Goal: Task Accomplishment & Management: Manage account settings

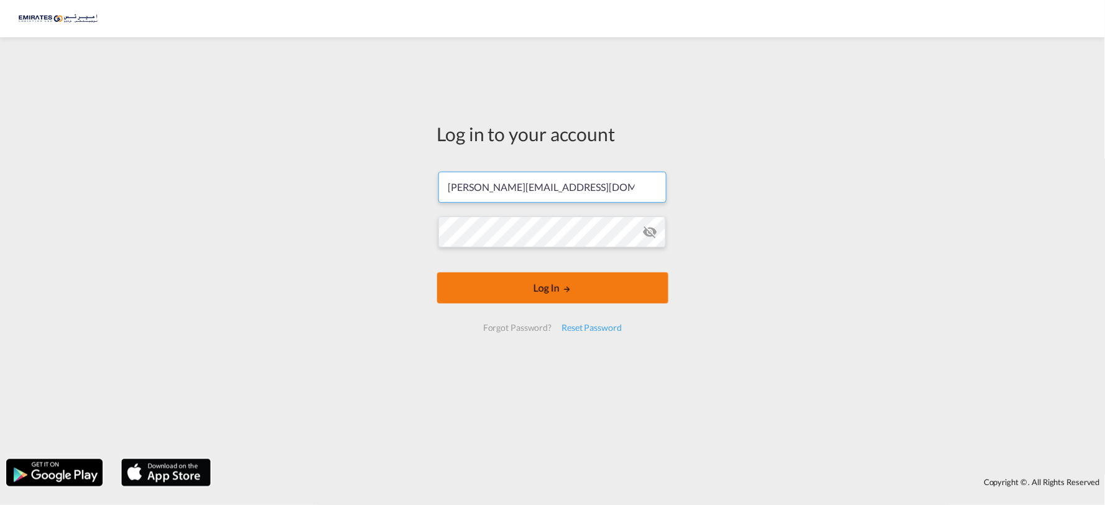
click at [561, 283] on button "Log In" at bounding box center [552, 287] width 231 height 31
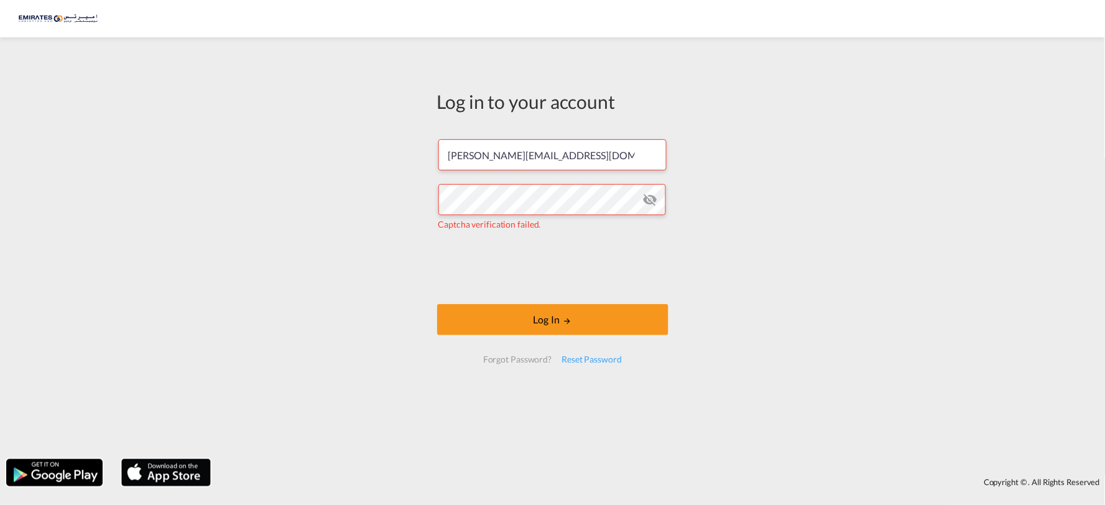
click at [788, 264] on div "Log in to your account [PERSON_NAME][EMAIL_ADDRESS][DOMAIN_NAME] Captcha verifi…" at bounding box center [552, 248] width 1105 height 409
type input "[EMAIL_ADDRESS][DOMAIN_NAME]"
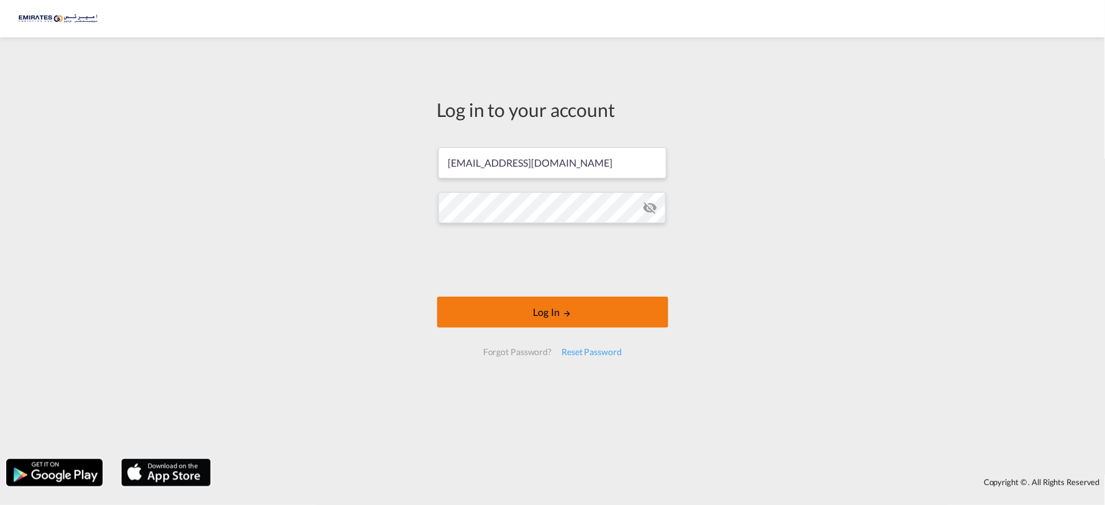
click at [568, 310] on md-icon "LOGIN" at bounding box center [567, 313] width 9 height 9
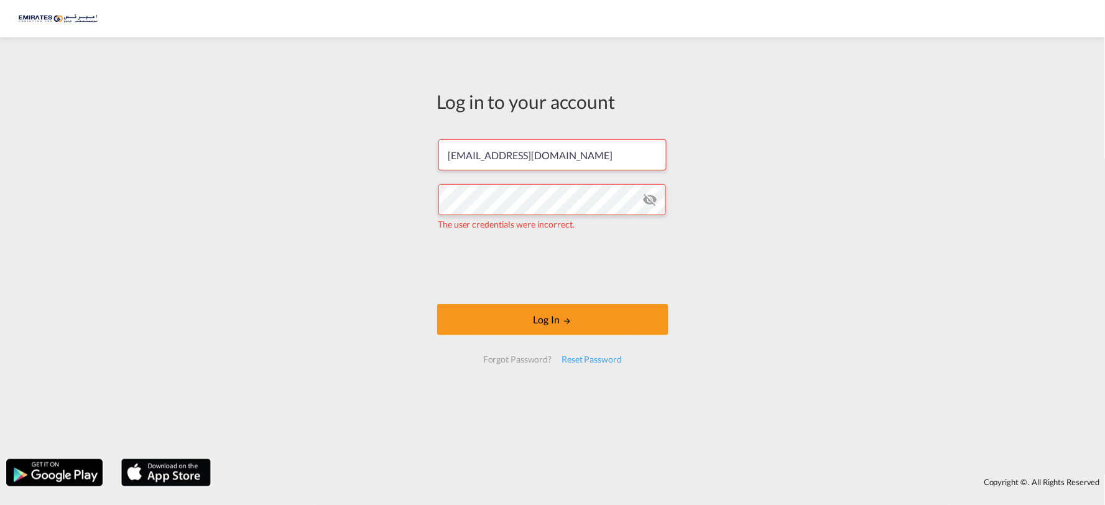
click at [649, 203] on md-icon "icon-eye-off" at bounding box center [649, 199] width 15 height 15
click at [769, 287] on div "Log in to your account [EMAIL_ADDRESS][DOMAIN_NAME] The user credentials were i…" at bounding box center [552, 248] width 1105 height 409
click at [568, 315] on button "Log In" at bounding box center [552, 319] width 231 height 31
click at [891, 239] on div "Log in to your account [EMAIL_ADDRESS][DOMAIN_NAME] The user credentials were i…" at bounding box center [552, 248] width 1105 height 409
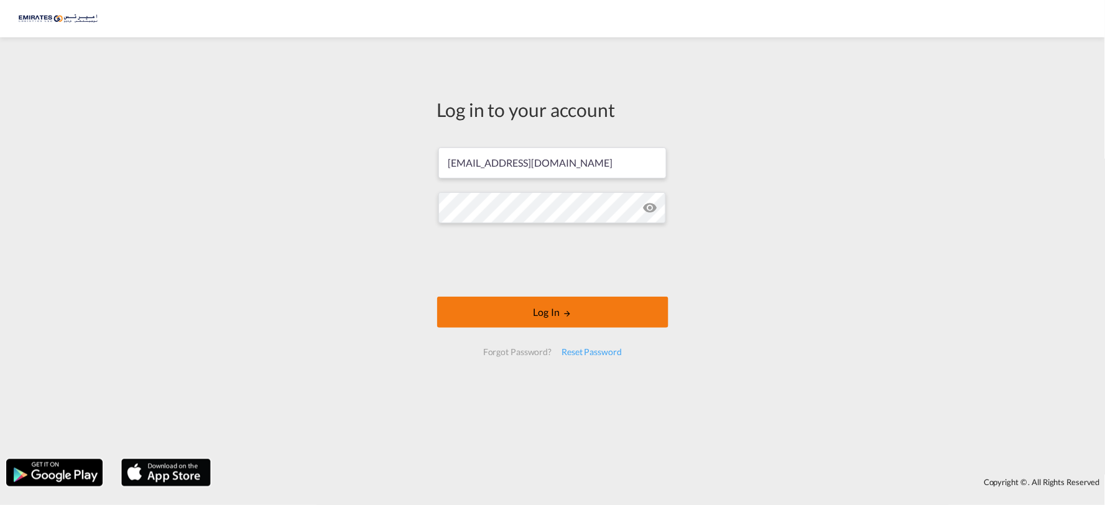
click at [546, 312] on button "Log In" at bounding box center [552, 312] width 231 height 31
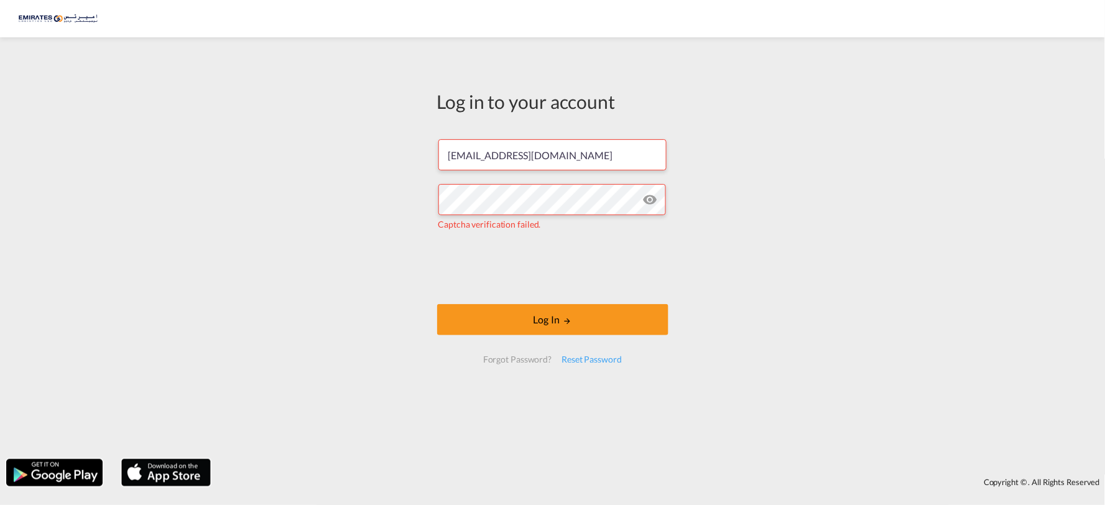
click at [849, 289] on div "Log in to your account [EMAIL_ADDRESS][DOMAIN_NAME] Captcha verification failed…" at bounding box center [552, 248] width 1105 height 409
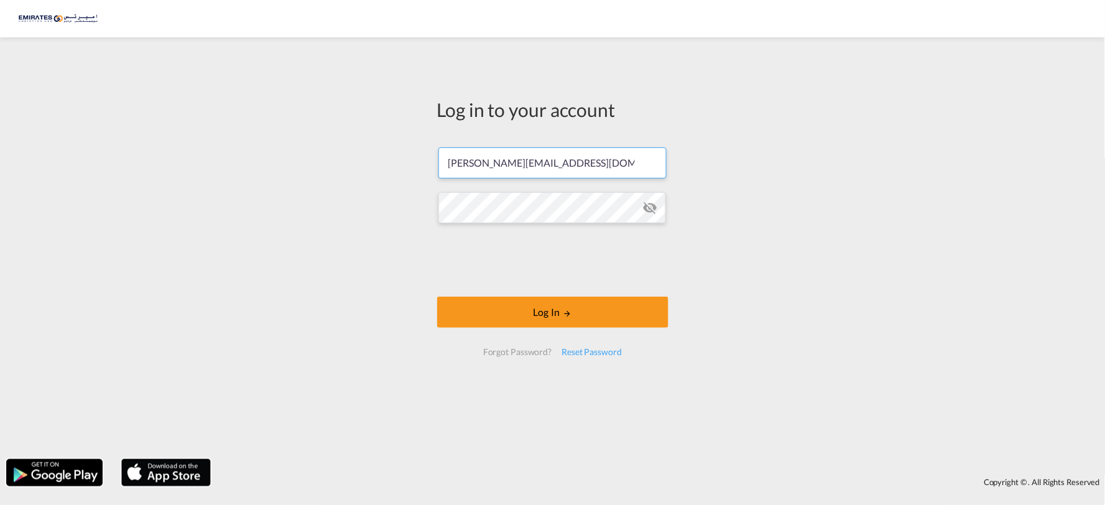
click at [586, 165] on input "[PERSON_NAME][EMAIL_ADDRESS][DOMAIN_NAME]" at bounding box center [552, 162] width 228 height 31
click at [370, 264] on div "Log in to your account netra@emirateslogistics.com Log In Forgot Password? Rese…" at bounding box center [552, 248] width 1105 height 409
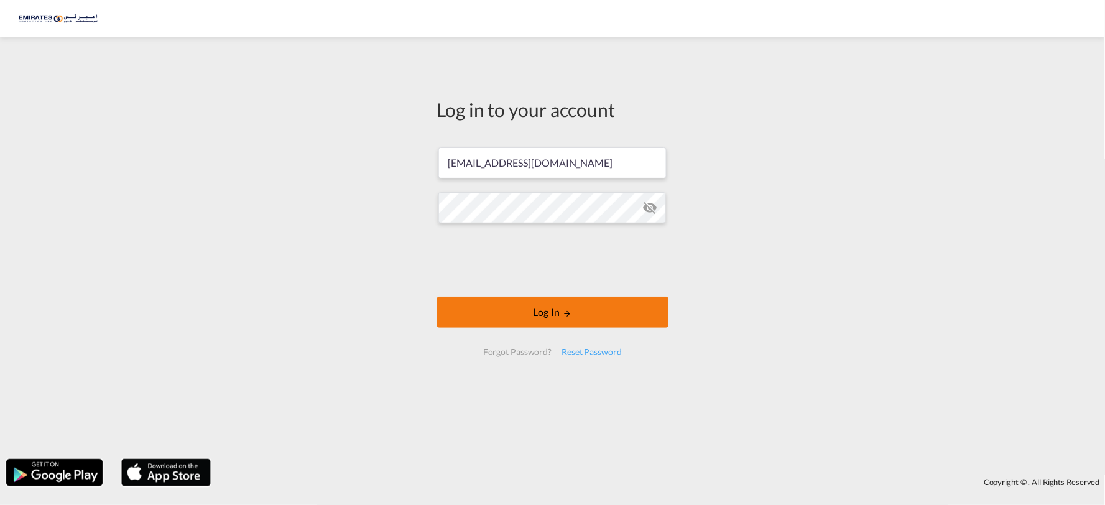
click at [555, 312] on button "Log In" at bounding box center [552, 312] width 231 height 31
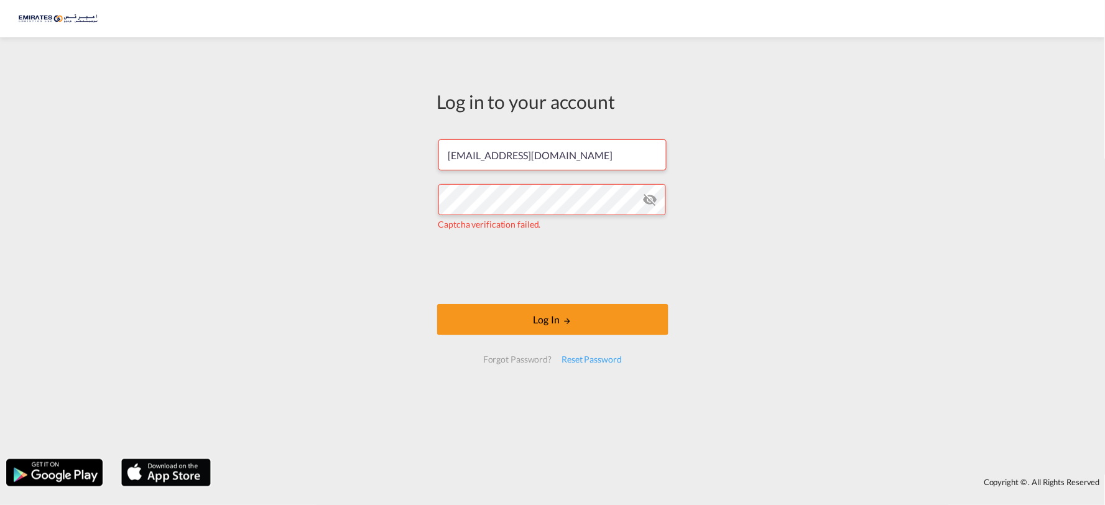
click at [657, 198] on md-icon "icon-eye-off" at bounding box center [649, 199] width 15 height 15
drag, startPoint x: 824, startPoint y: 272, endPoint x: 631, endPoint y: 263, distance: 193.0
click at [820, 272] on div "Log in to your account [EMAIL_ADDRESS][DOMAIN_NAME] Captcha verification failed…" at bounding box center [552, 248] width 1105 height 409
drag, startPoint x: 542, startPoint y: 223, endPoint x: 410, endPoint y: 218, distance: 131.3
click at [410, 218] on div "Log in to your account [EMAIL_ADDRESS][DOMAIN_NAME] Captcha verification failed…" at bounding box center [552, 248] width 1105 height 409
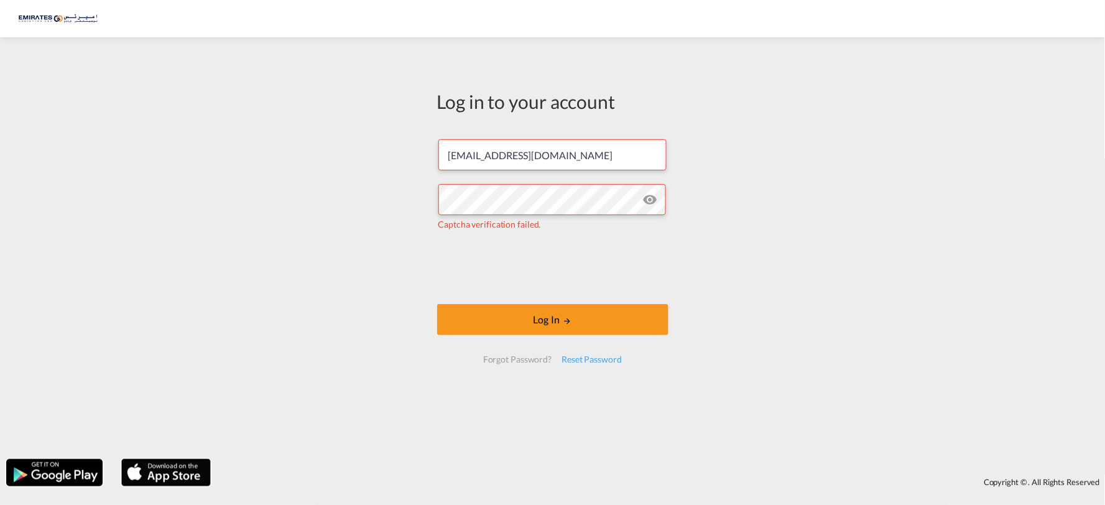
click at [830, 299] on div "Log in to your account [EMAIL_ADDRESS][DOMAIN_NAME] Captcha verification failed…" at bounding box center [552, 248] width 1105 height 409
click at [550, 316] on button "Log In" at bounding box center [552, 319] width 231 height 31
type input "[PERSON_NAME][EMAIL_ADDRESS][DOMAIN_NAME]"
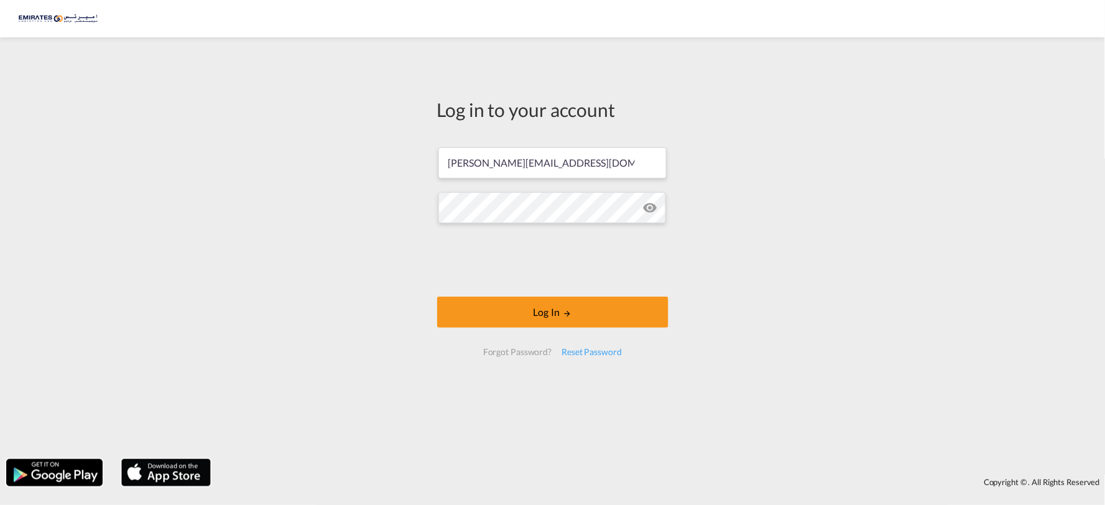
click at [805, 246] on div "Log in to your account hetal@emirateslogistics.com Log In Forgot Password? Rese…" at bounding box center [552, 248] width 1105 height 409
click at [539, 312] on button "Log In" at bounding box center [552, 312] width 231 height 31
click at [563, 314] on md-icon "LOGIN" at bounding box center [567, 313] width 9 height 9
click at [560, 308] on button "Log In" at bounding box center [552, 312] width 231 height 31
